Goal: Navigation & Orientation: Find specific page/section

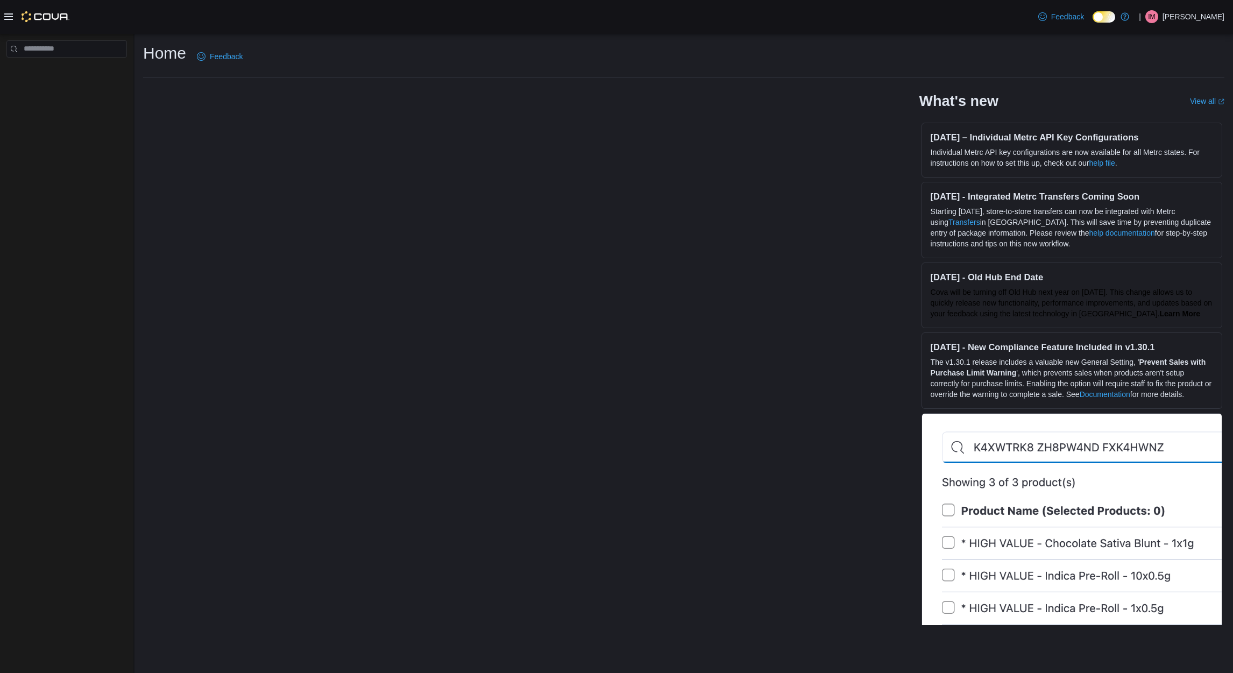
click at [1210, 13] on p "[PERSON_NAME]" at bounding box center [1194, 16] width 62 height 13
click at [1165, 81] on button "Sign Out" at bounding box center [1171, 88] width 99 height 17
click at [10, 13] on icon at bounding box center [8, 16] width 9 height 6
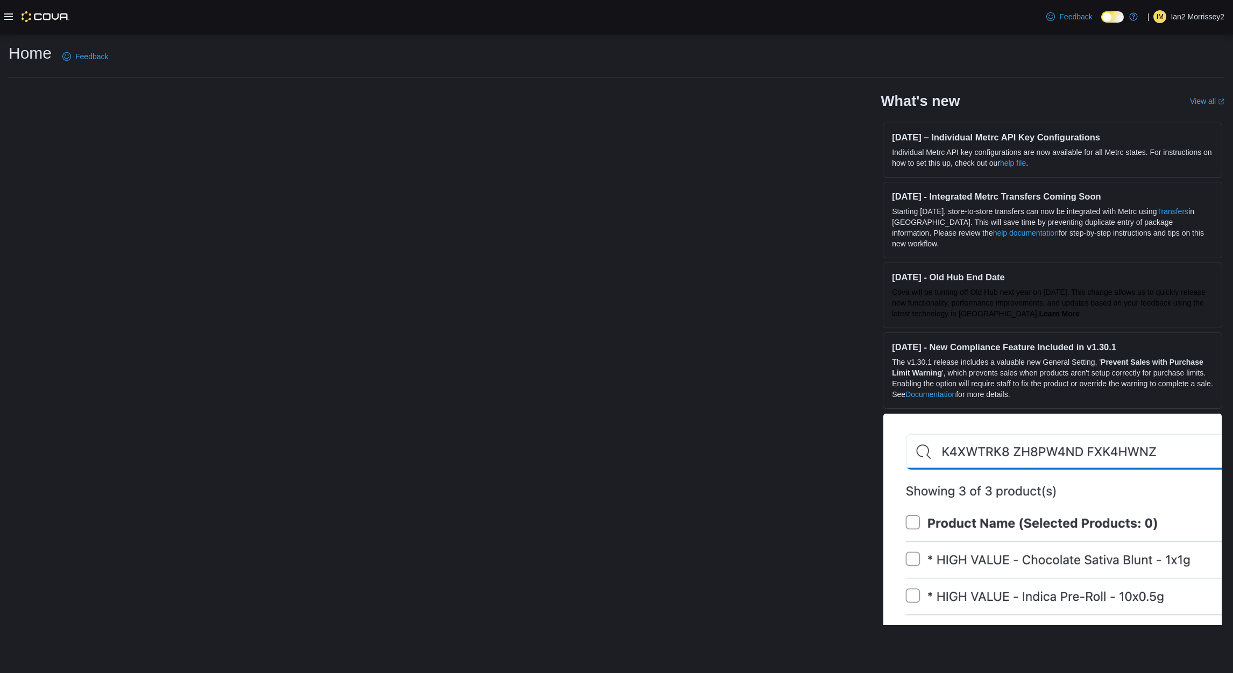
click at [10, 13] on icon at bounding box center [8, 16] width 9 height 6
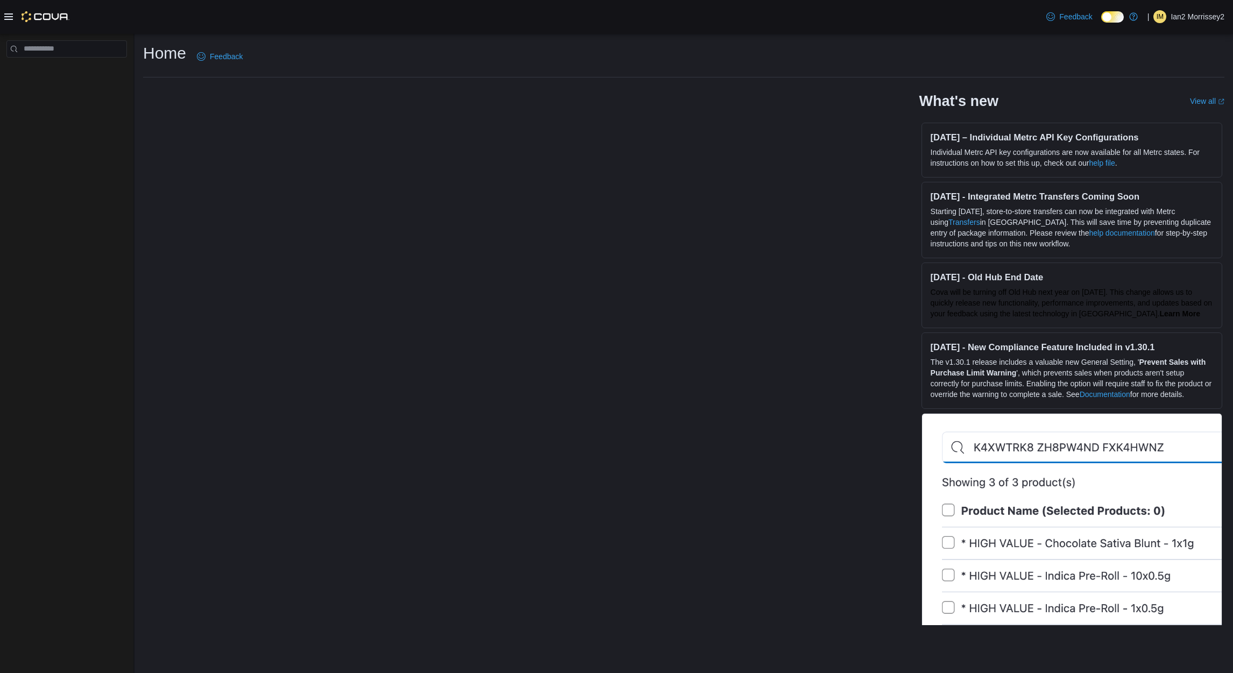
click at [1116, 16] on icon at bounding box center [1119, 17] width 6 height 6
